Goal: Information Seeking & Learning: Learn about a topic

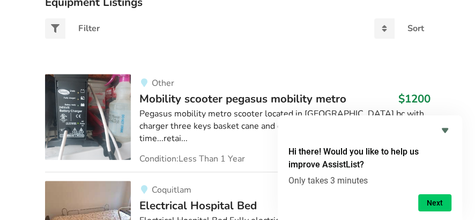
scroll to position [271, 0]
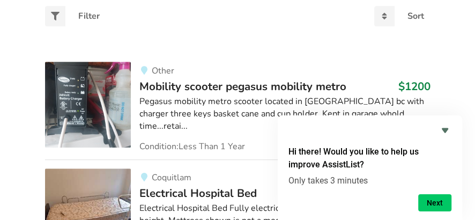
click at [445, 131] on icon "Hide survey" at bounding box center [445, 130] width 6 height 5
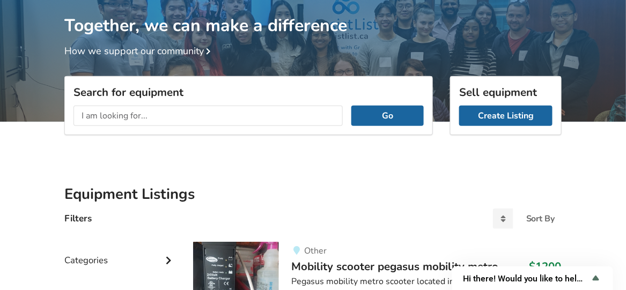
scroll to position [0, 0]
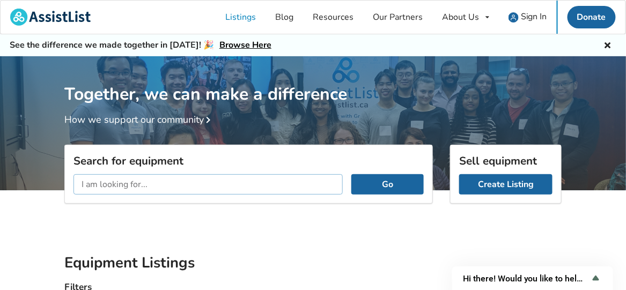
click at [181, 174] on input "text" at bounding box center [207, 184] width 269 height 20
drag, startPoint x: 113, startPoint y: 182, endPoint x: 64, endPoint y: 182, distance: 49.3
click at [64, 182] on div "Search for equipment stair lifts Go" at bounding box center [249, 220] width 386 height 76
type input "stair lifts"
click at [388, 178] on button "Go" at bounding box center [387, 184] width 72 height 20
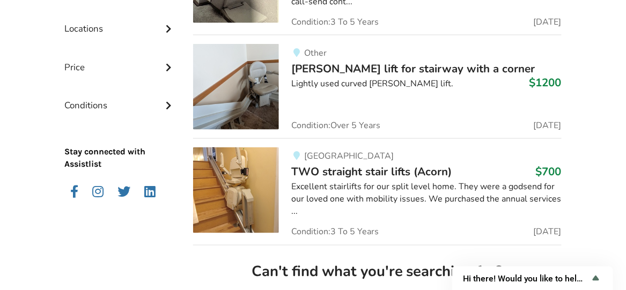
scroll to position [373, 0]
click at [389, 62] on span "[PERSON_NAME] lift for stairway with a corner" at bounding box center [413, 68] width 243 height 15
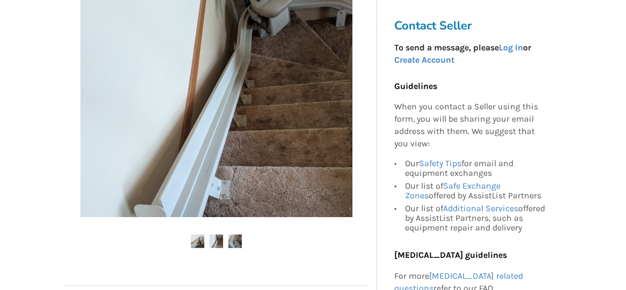
scroll to position [290, 0]
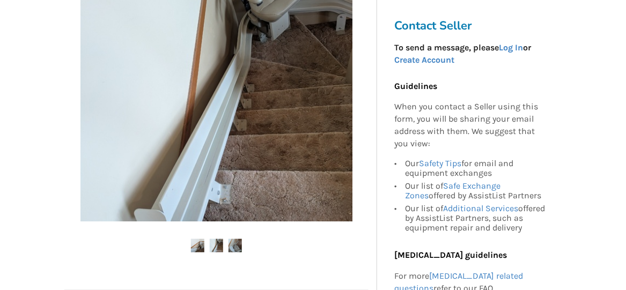
click at [216, 219] on img at bounding box center [216, 245] width 13 height 13
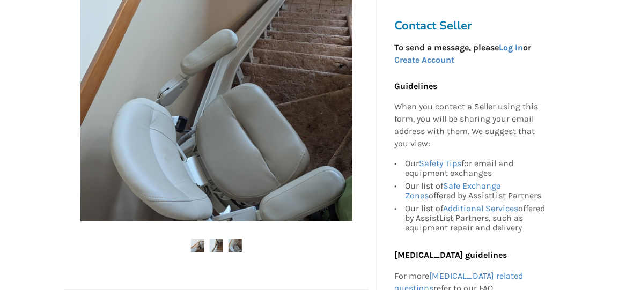
click at [234, 219] on img at bounding box center [234, 245] width 13 height 13
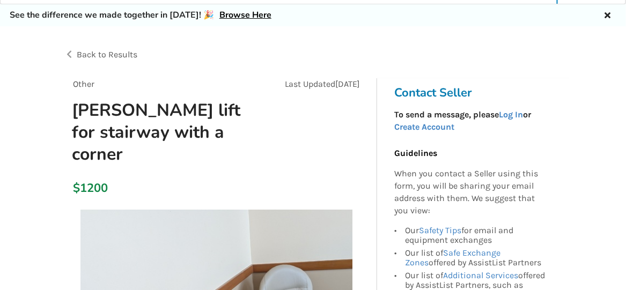
scroll to position [0, 0]
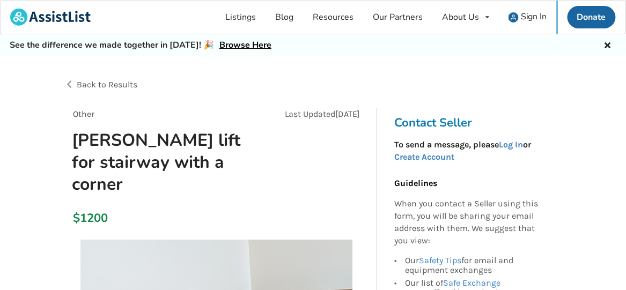
click at [113, 80] on span "Back to Results" at bounding box center [107, 84] width 61 height 10
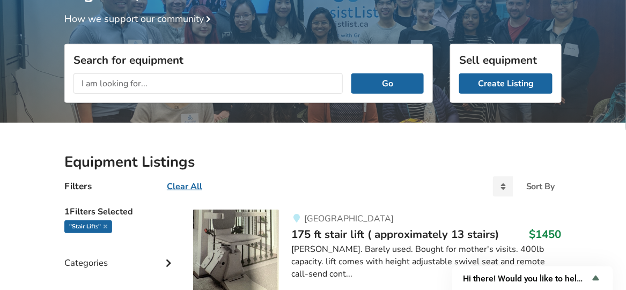
scroll to position [32, 0]
